Goal: Task Accomplishment & Management: Manage account settings

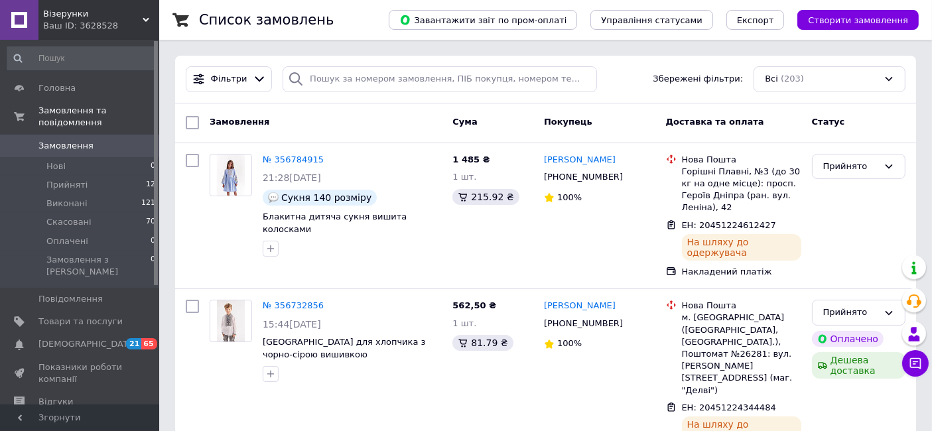
click at [381, 105] on div "Замовлення Cума Покупець Доставка та оплата Статус" at bounding box center [545, 123] width 741 height 40
click at [112, 140] on span "Замовлення" at bounding box center [80, 146] width 84 height 12
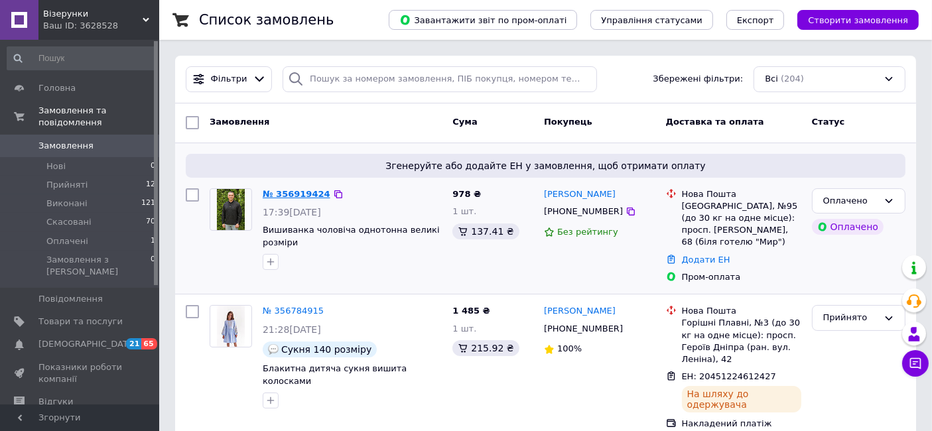
click at [276, 194] on link "№ 356919424" at bounding box center [297, 194] width 68 height 10
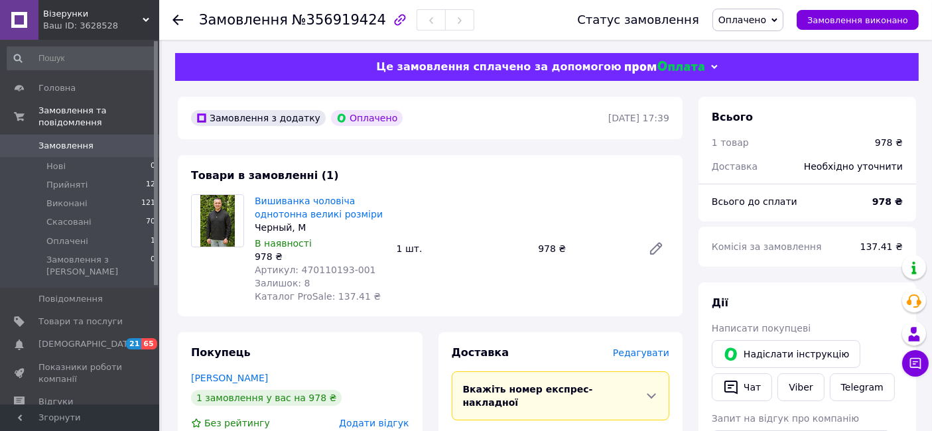
click at [753, 17] on span "Оплачено" at bounding box center [742, 20] width 48 height 11
click at [762, 44] on li "Прийнято" at bounding box center [748, 46] width 70 height 20
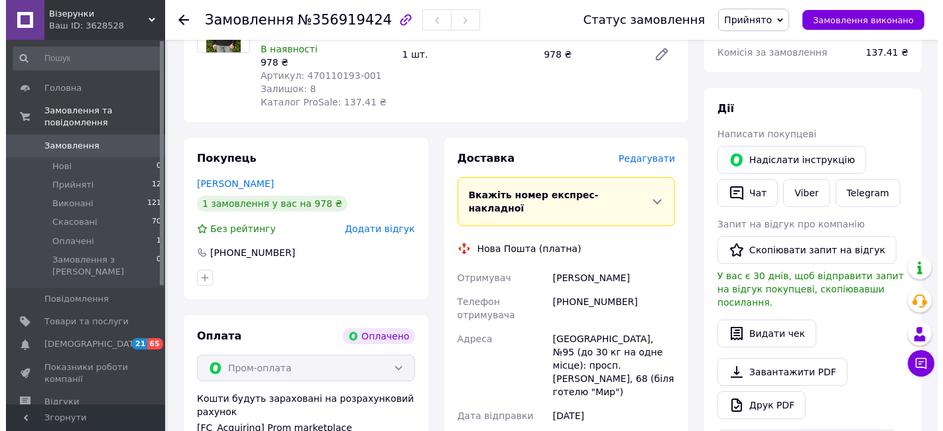
scroll to position [195, 0]
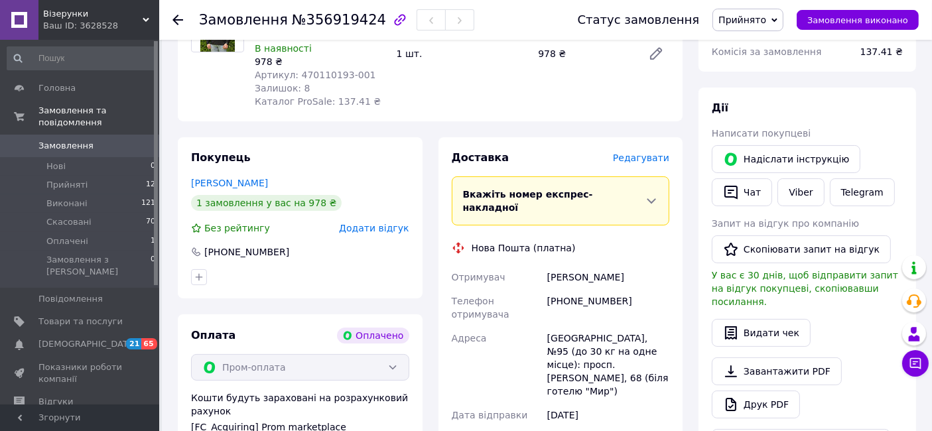
click at [654, 160] on span "Редагувати" at bounding box center [641, 158] width 56 height 11
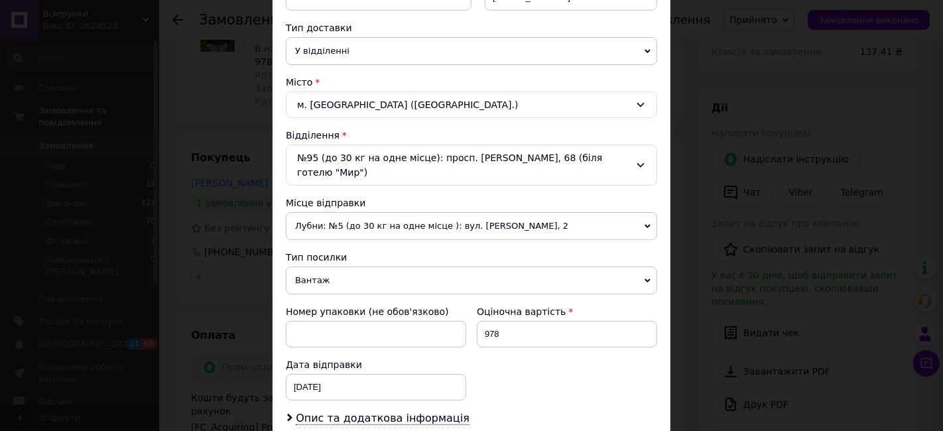
scroll to position [293, 0]
click at [369, 212] on span "Лубни: №5 (до 30 кг на одне місце ): вул. [PERSON_NAME], 2" at bounding box center [471, 226] width 371 height 28
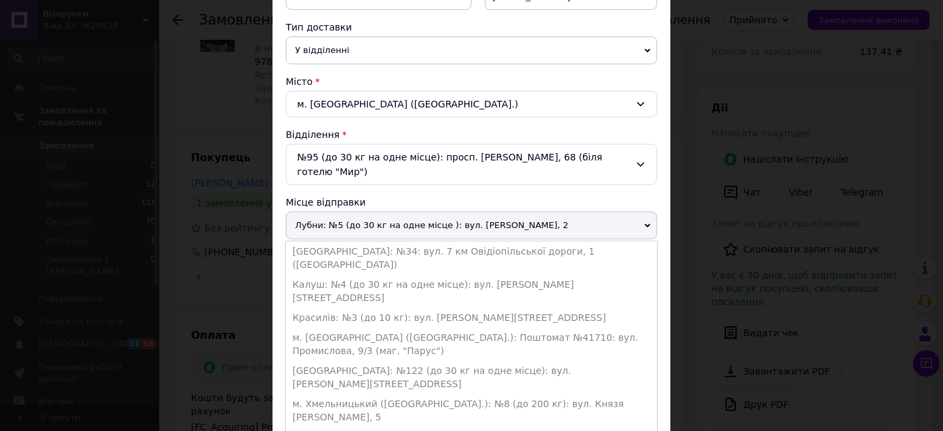
click at [627, 123] on div "Платник Отримувач Відправник Прізвище отримувача Гречишкін Ім'я отримувача Олек…" at bounding box center [471, 188] width 371 height 656
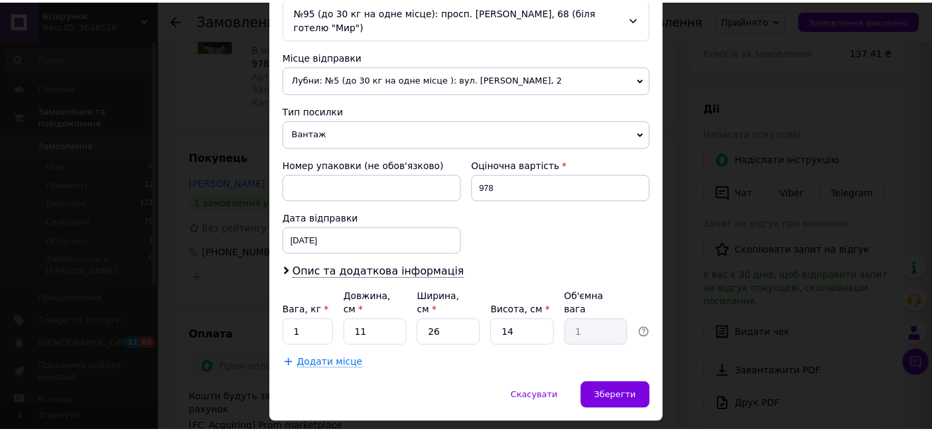
scroll to position [444, 0]
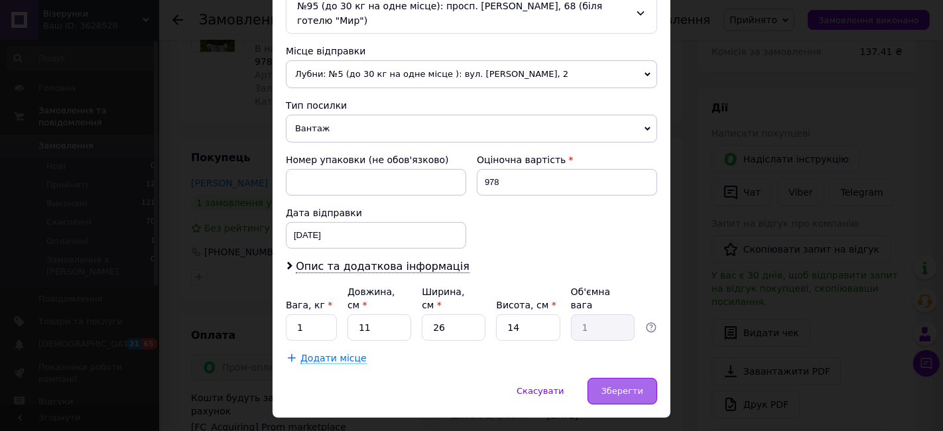
click at [621, 386] on span "Зберегти" at bounding box center [622, 391] width 42 height 10
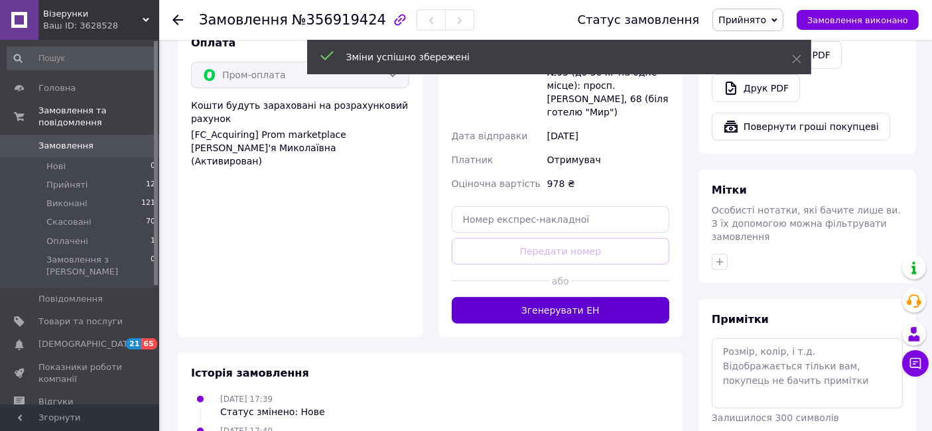
scroll to position [490, 0]
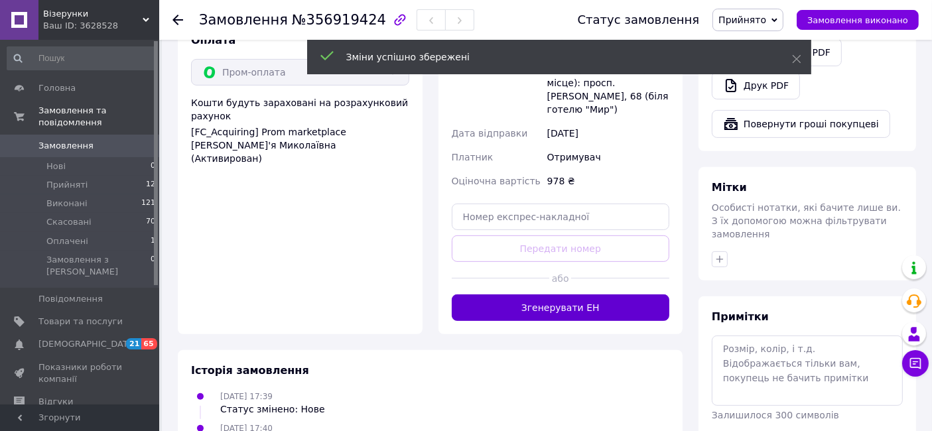
click at [615, 294] on button "Згенерувати ЕН" at bounding box center [561, 307] width 218 height 27
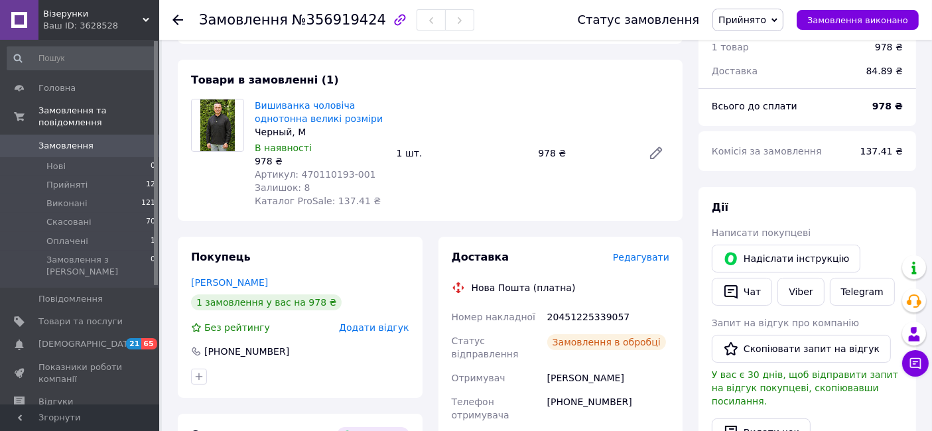
scroll to position [96, 0]
click at [599, 313] on div "20451225339057" at bounding box center [607, 316] width 127 height 24
copy div "20451225339057"
click at [328, 171] on span "Артикул: 470110193-001" at bounding box center [315, 173] width 121 height 11
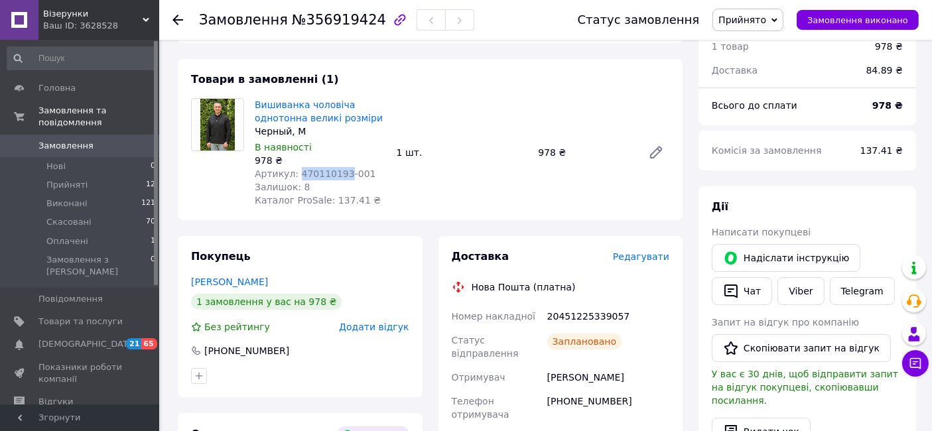
click at [328, 171] on span "Артикул: 470110193-001" at bounding box center [315, 173] width 121 height 11
copy span "470110193"
click at [578, 315] on div "20451225339057" at bounding box center [607, 316] width 127 height 24
copy div "20451225339057"
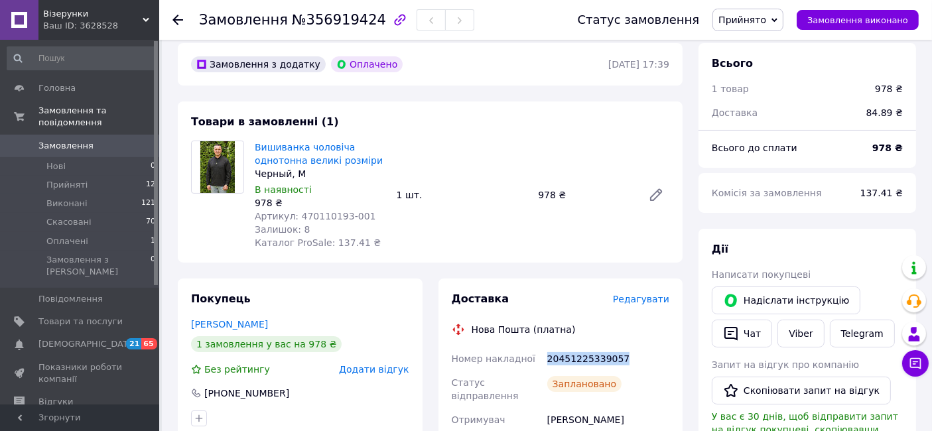
scroll to position [0, 0]
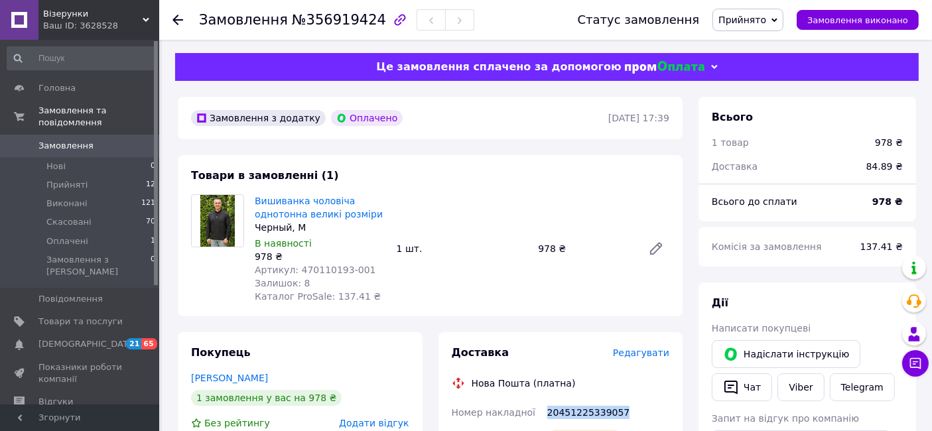
click at [178, 22] on icon at bounding box center [177, 20] width 11 height 11
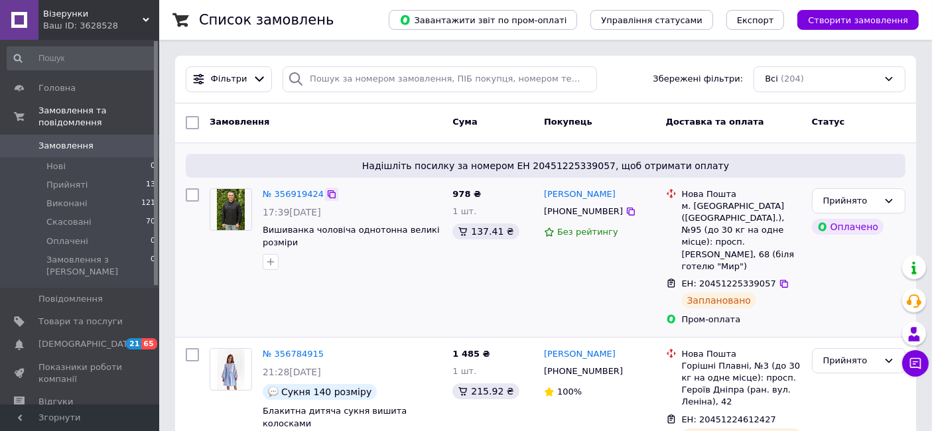
click at [326, 194] on icon at bounding box center [331, 194] width 11 height 11
click at [304, 233] on span "Вишиванка чоловіча однотонна великі розміри" at bounding box center [351, 236] width 177 height 23
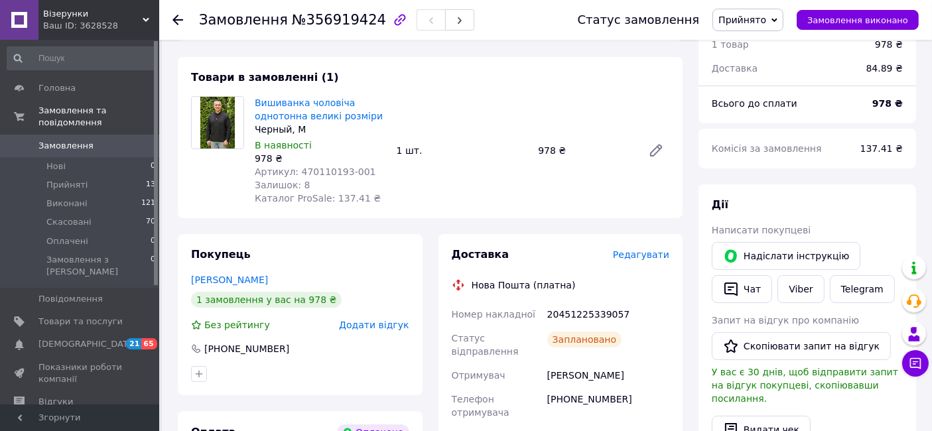
scroll to position [98, 0]
click at [299, 113] on link "Вишиванка чоловіча однотонна великі розміри" at bounding box center [319, 109] width 128 height 24
